Goal: Navigation & Orientation: Find specific page/section

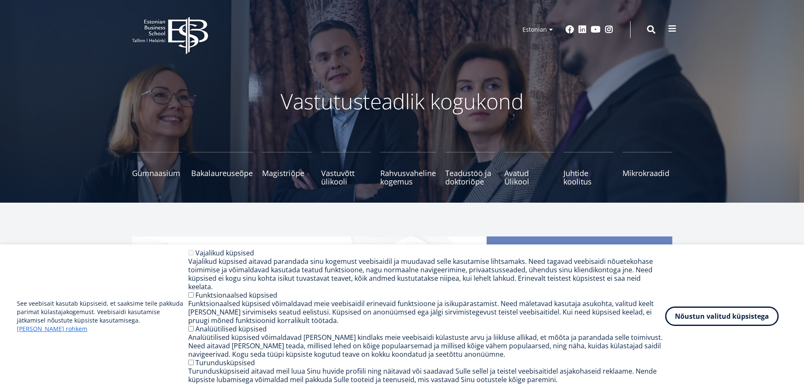
click at [673, 32] on span at bounding box center [672, 28] width 8 height 8
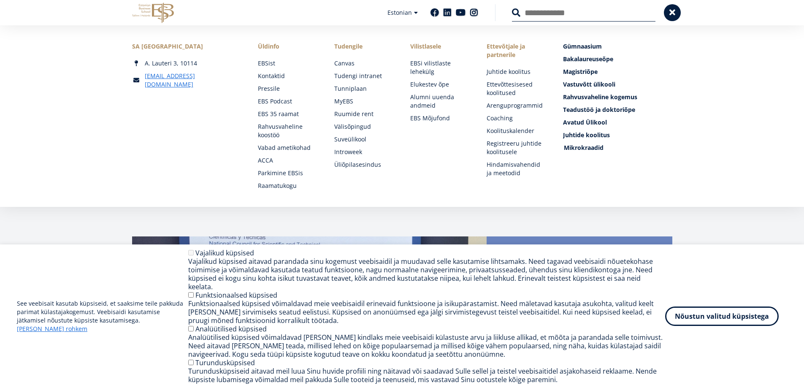
click at [582, 146] on span "Mikrokraadid" at bounding box center [584, 148] width 40 height 8
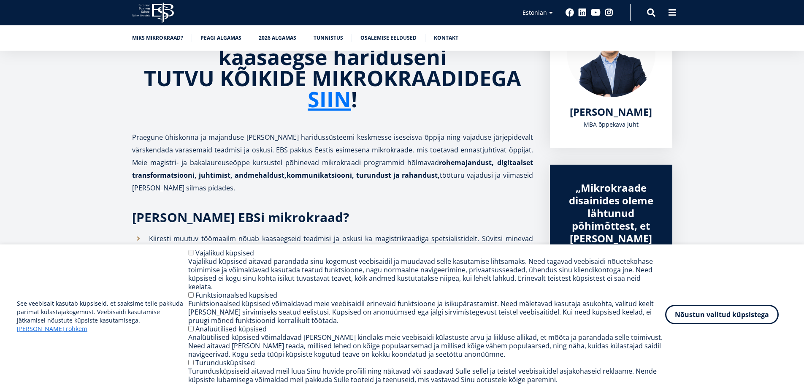
click at [716, 315] on button "Nõustun valitud küpsistega" at bounding box center [722, 314] width 114 height 19
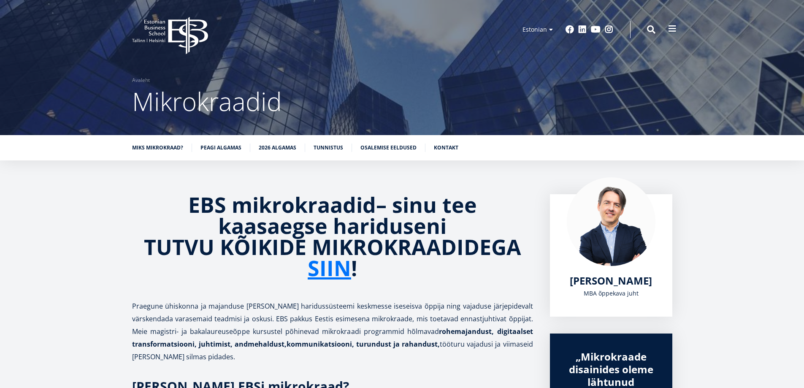
click at [672, 33] on button at bounding box center [672, 28] width 17 height 17
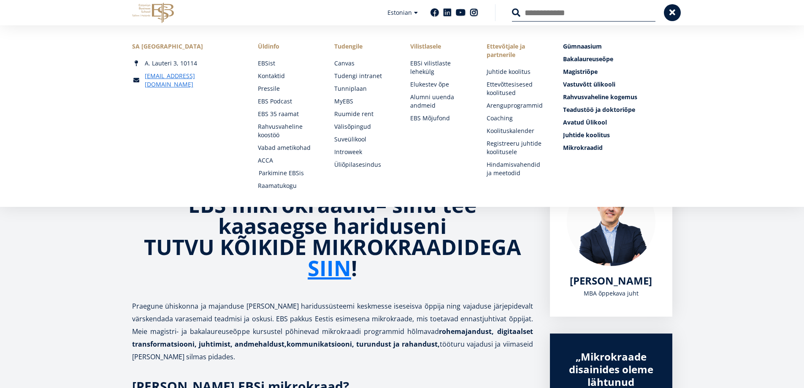
click at [281, 175] on link "Parkimine EBSis" at bounding box center [289, 173] width 60 height 8
click at [346, 100] on link "MyEBS" at bounding box center [365, 101] width 60 height 8
